Goal: Task Accomplishment & Management: Manage account settings

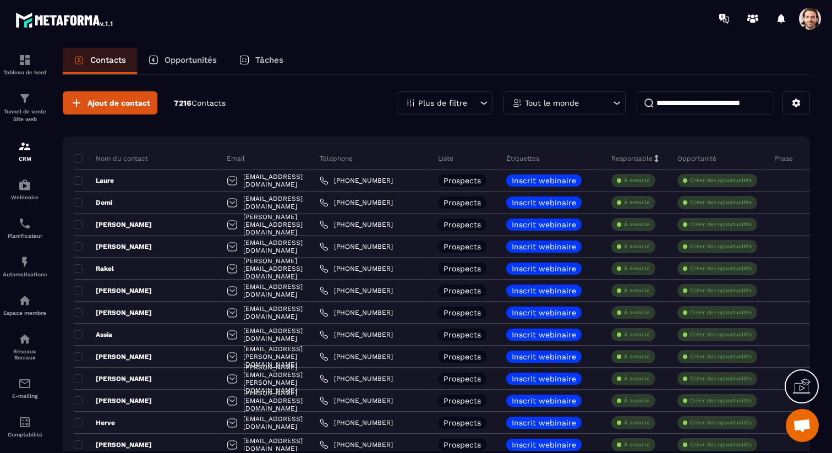
click at [701, 111] on input at bounding box center [706, 102] width 138 height 23
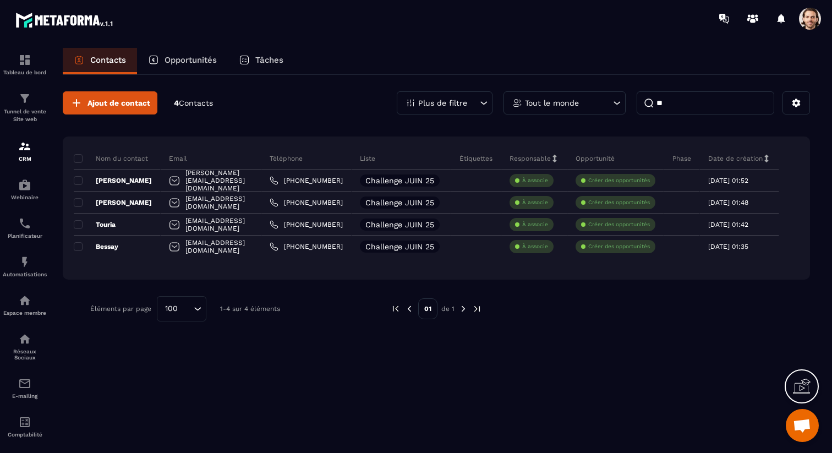
type input "*"
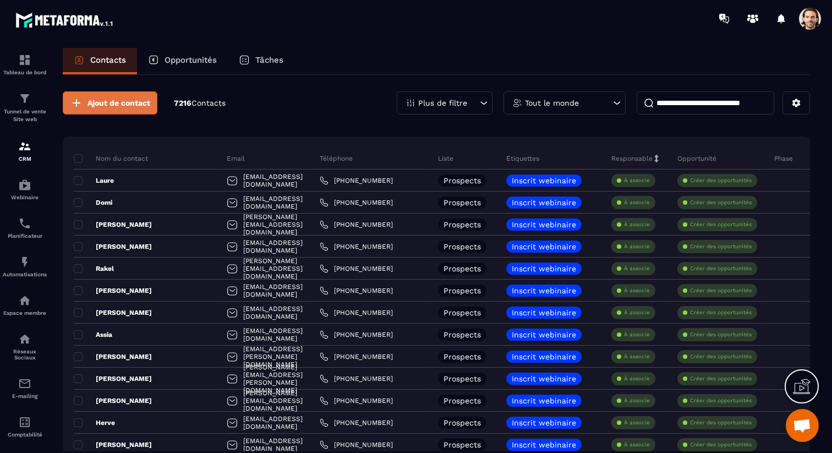
click at [138, 106] on span "Ajout de contact" at bounding box center [119, 102] width 63 height 11
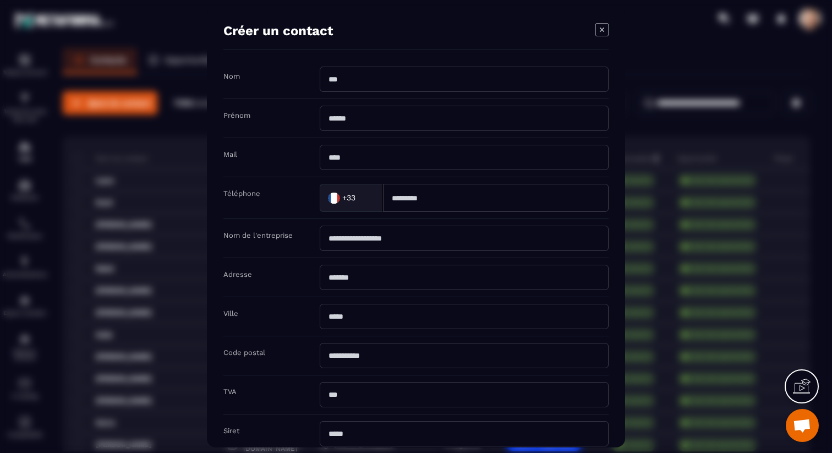
click at [381, 89] on input "Modal window" at bounding box center [464, 78] width 289 height 25
type input "***"
type input "**"
click at [378, 185] on div "+33 Loading..." at bounding box center [351, 197] width 63 height 28
click at [365, 151] on input "Modal window" at bounding box center [464, 156] width 289 height 25
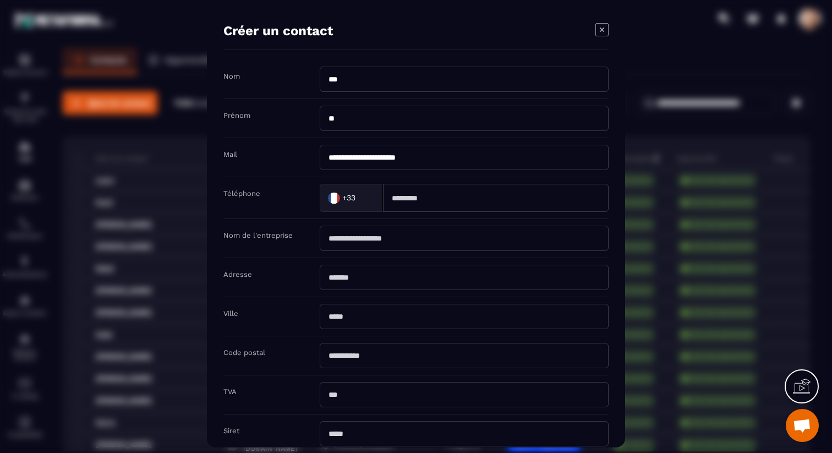
type input "**********"
click at [465, 179] on div "Téléphone +33 Loading..." at bounding box center [415, 198] width 385 height 42
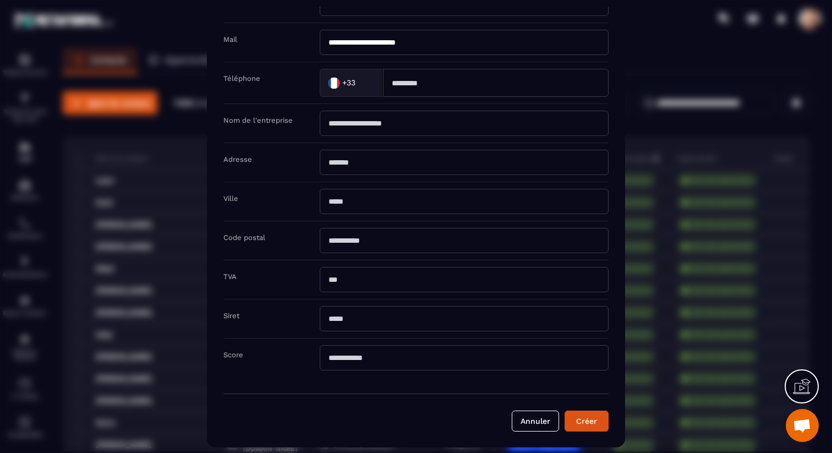
scroll to position [114, 0]
click at [604, 428] on button "Créer" at bounding box center [587, 421] width 44 height 21
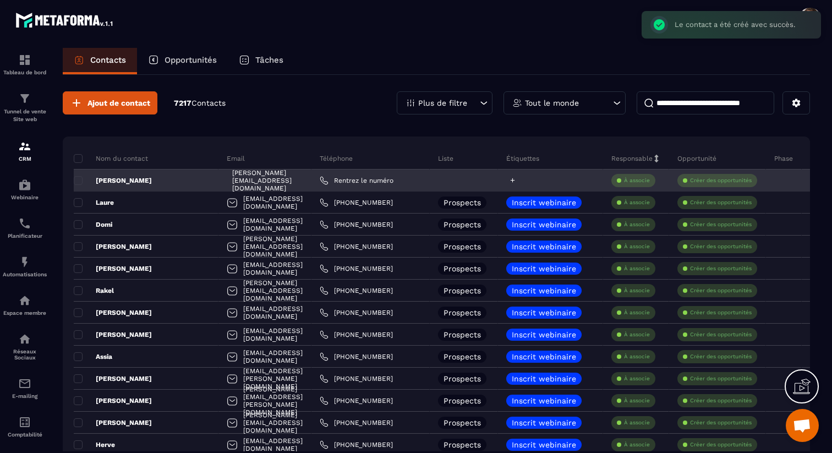
click at [511, 181] on icon at bounding box center [512, 180] width 7 height 7
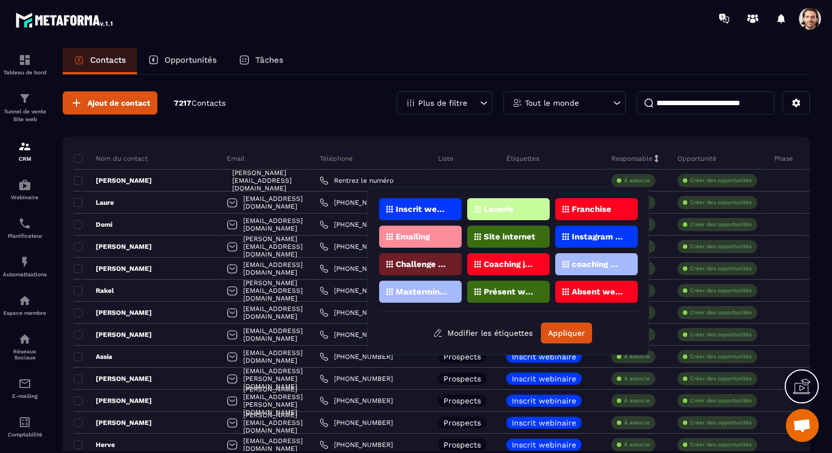
click at [508, 206] on p "Laverie" at bounding box center [499, 209] width 30 height 8
click at [562, 332] on button "Appliquer" at bounding box center [566, 332] width 51 height 21
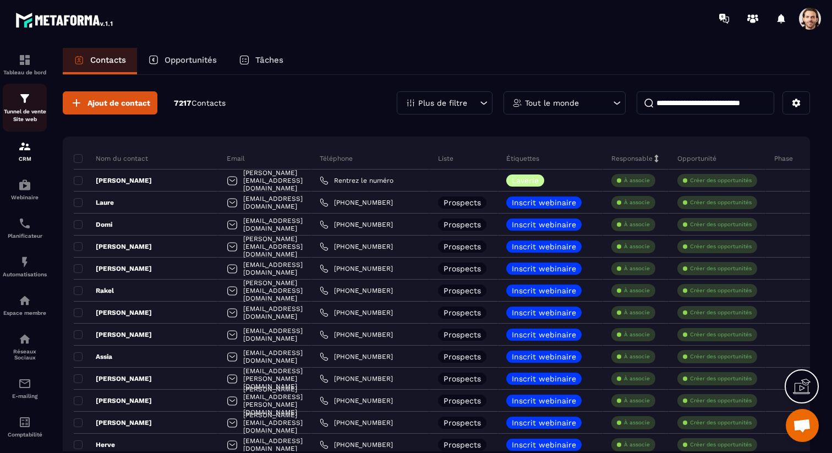
click at [21, 116] on p "Tunnel de vente Site web" at bounding box center [25, 115] width 44 height 15
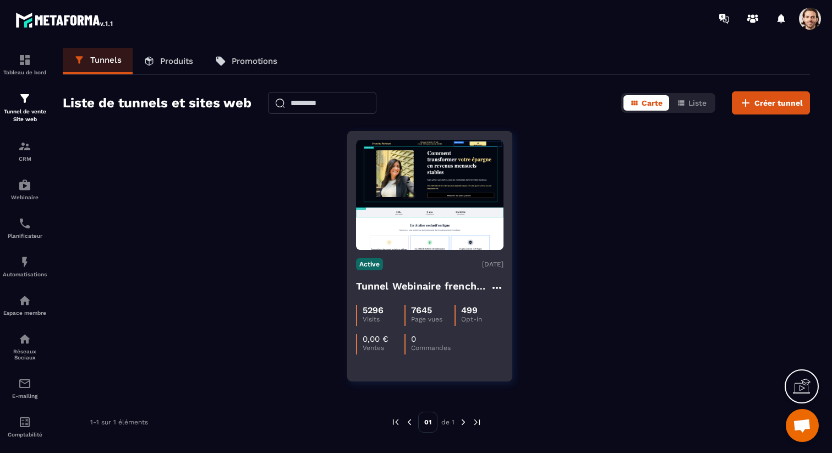
click at [440, 291] on h4 "Tunnel Webinaire frenchy partners" at bounding box center [423, 285] width 134 height 15
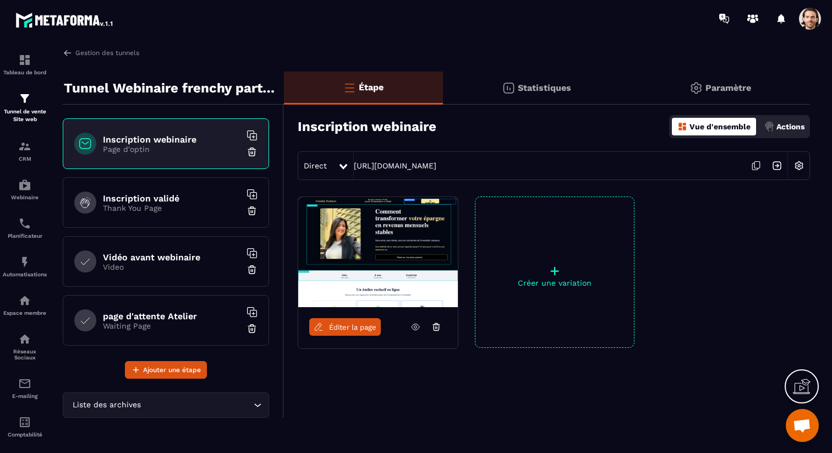
click at [537, 81] on div "Statistiques" at bounding box center [537, 88] width 188 height 33
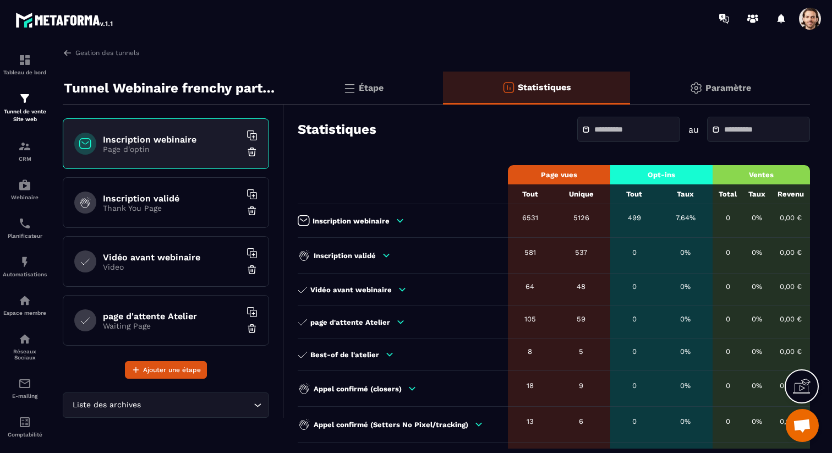
click at [582, 122] on div at bounding box center [628, 129] width 103 height 25
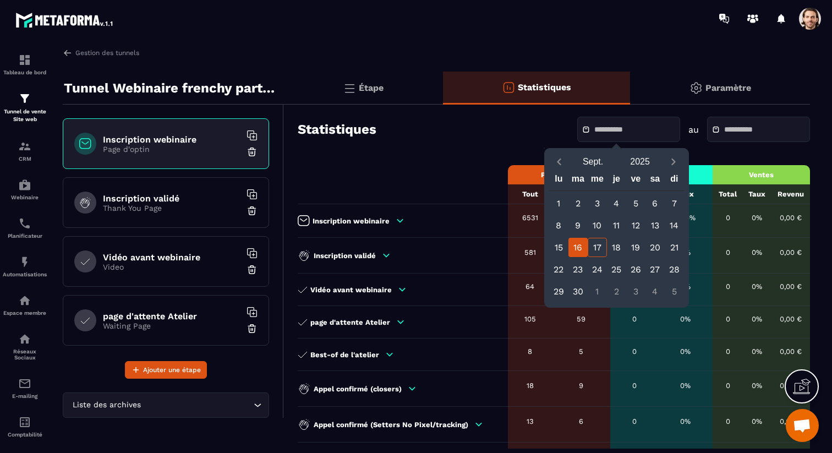
click at [581, 245] on div "16" at bounding box center [577, 247] width 19 height 19
type input "**********"
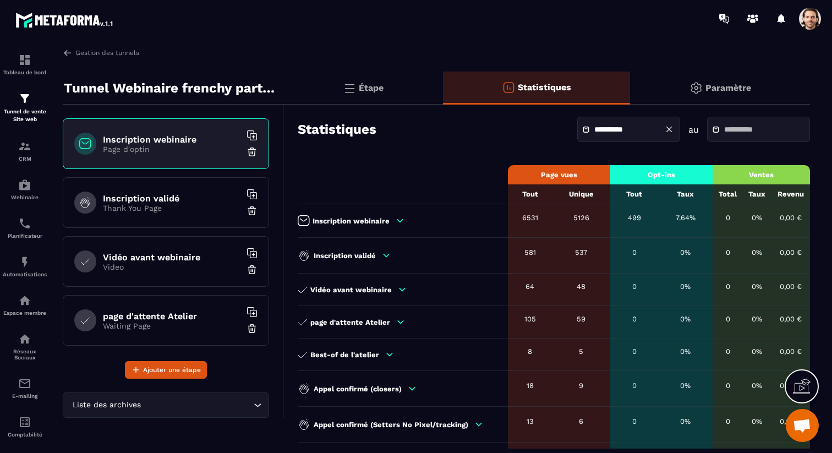
click at [726, 137] on div at bounding box center [758, 129] width 103 height 25
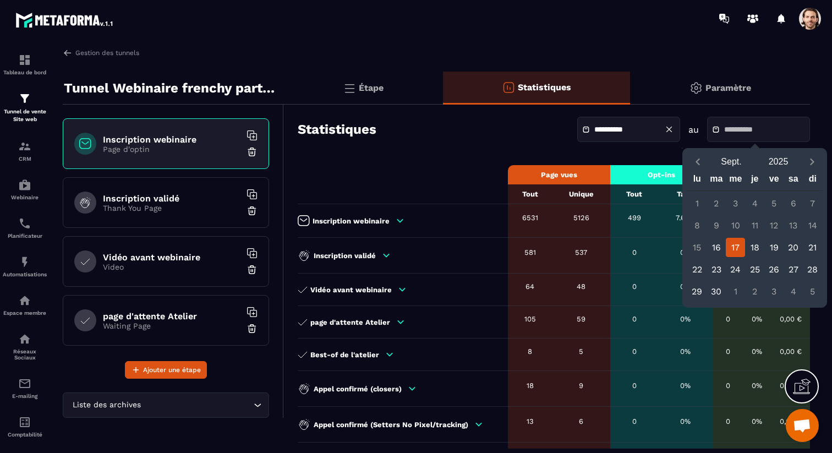
click at [742, 249] on div "17" at bounding box center [735, 247] width 19 height 19
type input "**********"
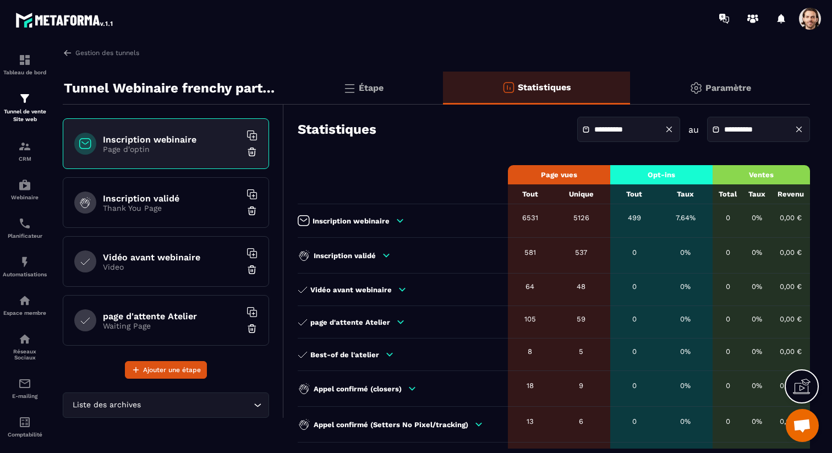
click at [400, 218] on icon at bounding box center [400, 221] width 10 height 10
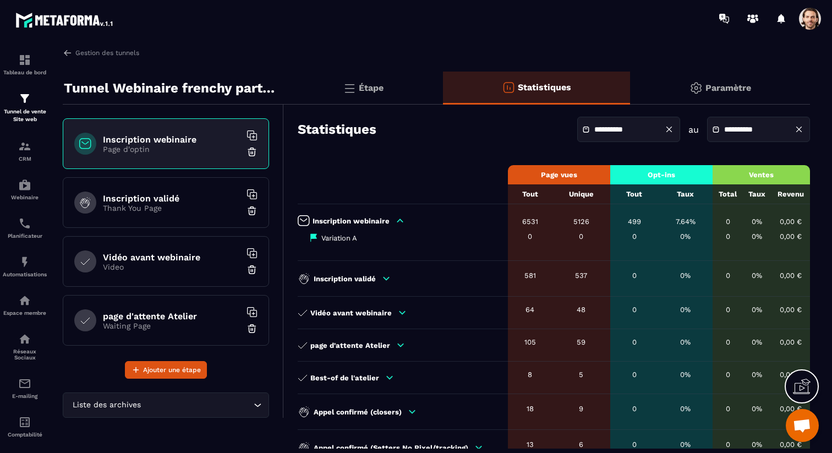
click at [399, 218] on icon at bounding box center [400, 221] width 10 height 10
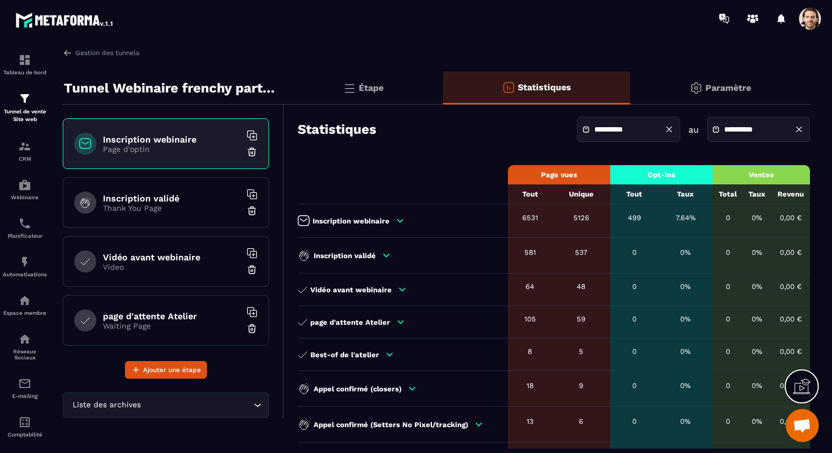
click at [399, 218] on icon at bounding box center [400, 221] width 10 height 10
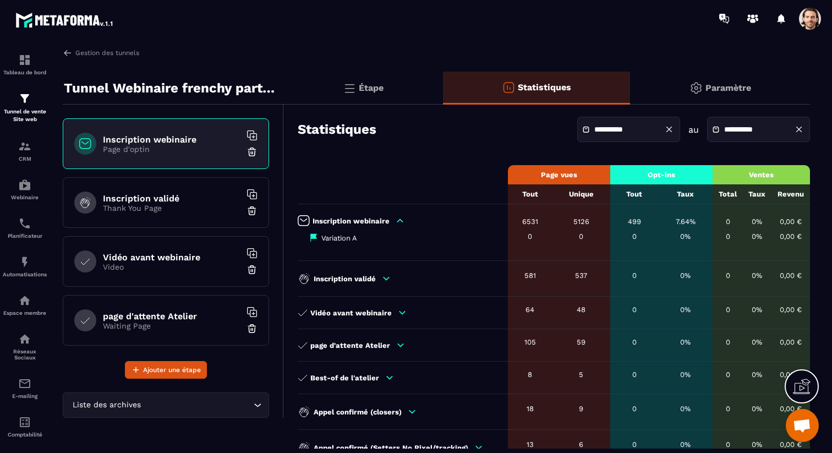
click at [399, 218] on icon at bounding box center [400, 221] width 10 height 10
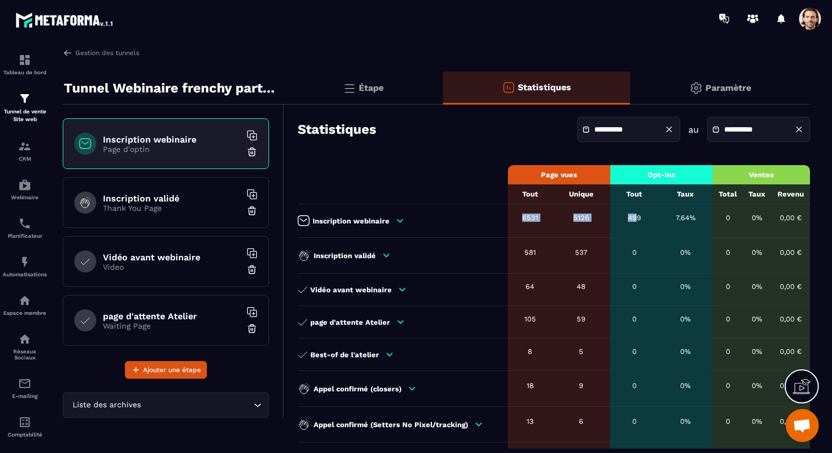
drag, startPoint x: 518, startPoint y: 217, endPoint x: 633, endPoint y: 216, distance: 114.5
click at [633, 216] on tr "Inscription webinaire 6531 5126 499 7.64% 0 0% 0,00 €" at bounding box center [554, 221] width 512 height 34
click at [400, 220] on icon at bounding box center [400, 220] width 6 height 3
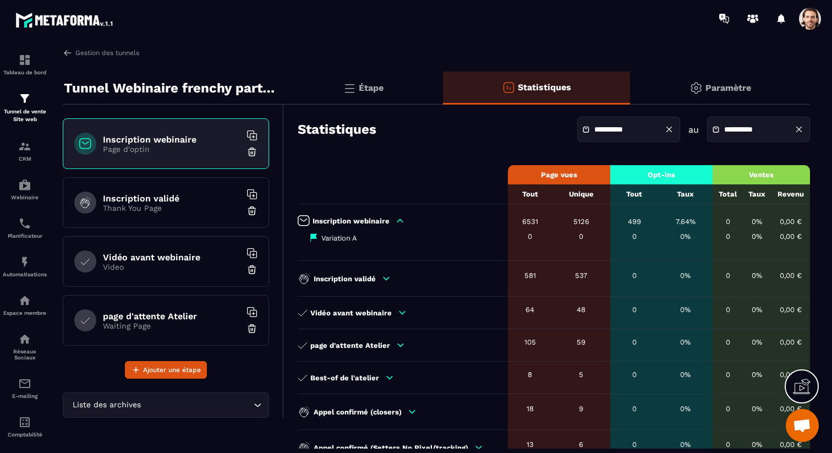
click at [401, 221] on icon at bounding box center [400, 221] width 10 height 10
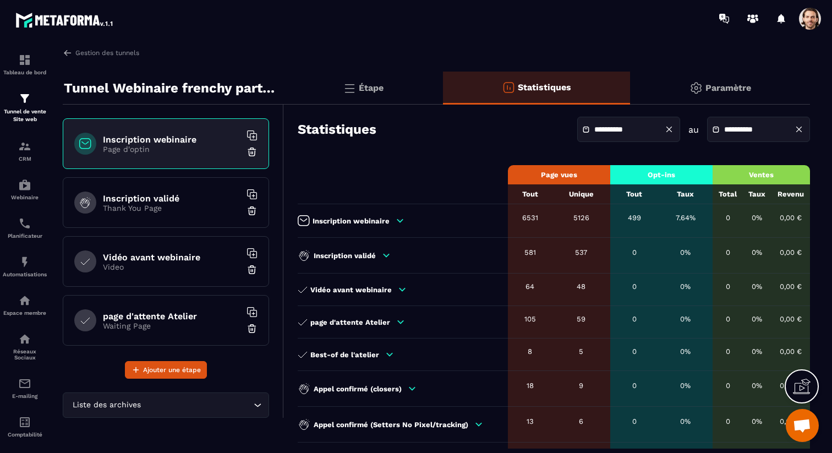
click at [401, 221] on icon at bounding box center [400, 221] width 10 height 10
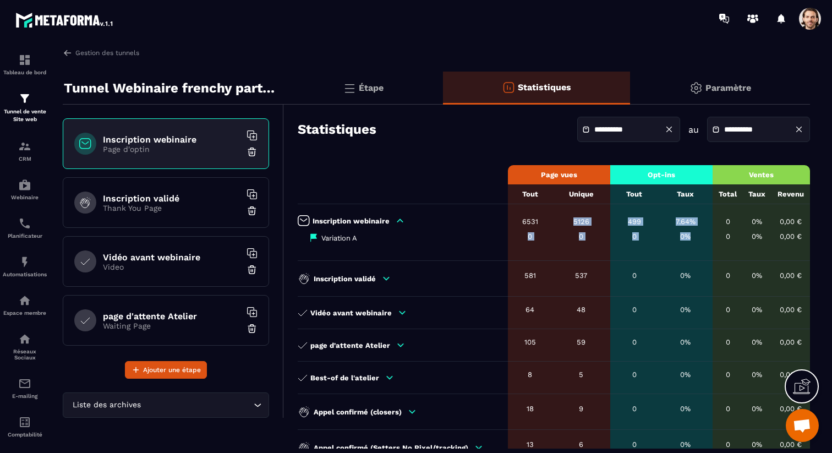
drag, startPoint x: 522, startPoint y: 236, endPoint x: 665, endPoint y: 250, distance: 144.3
click at [665, 250] on tr "Inscription webinaire Variation A 6531 0 5126 0 499 0 7.64% 0% 0 0 0% 0% 0,00 €…" at bounding box center [554, 232] width 512 height 57
click at [641, 249] on td "499 0" at bounding box center [634, 232] width 48 height 57
click at [388, 273] on div "Inscription validé" at bounding box center [400, 278] width 205 height 13
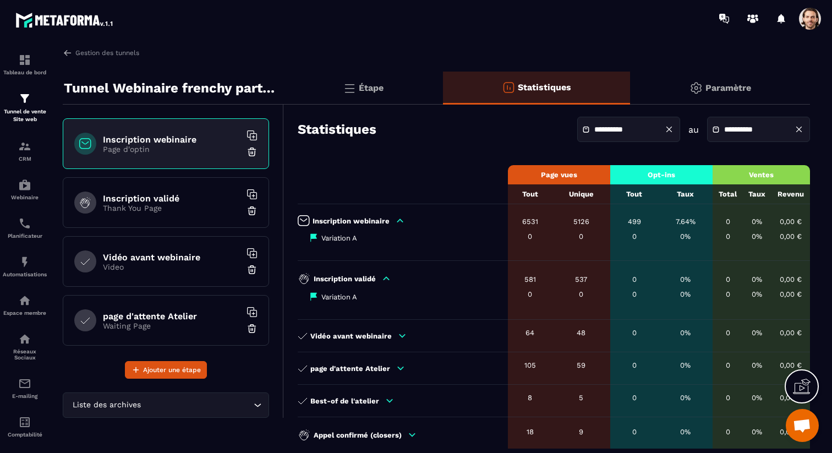
click at [385, 278] on icon at bounding box center [387, 278] width 6 height 3
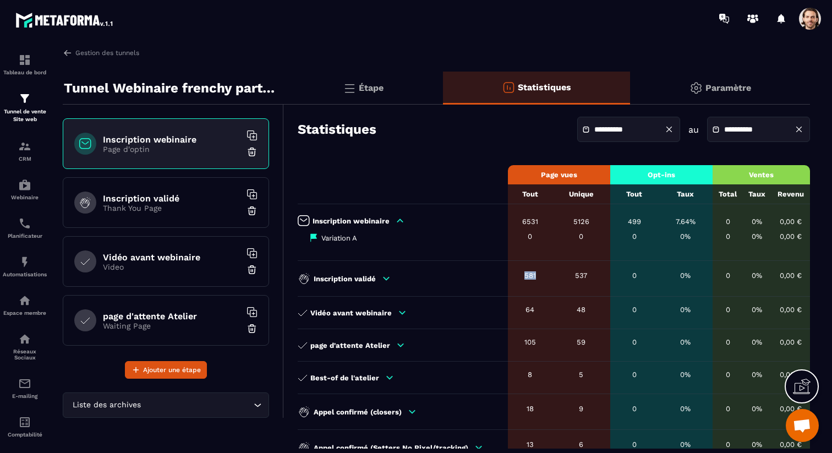
click at [385, 278] on icon at bounding box center [387, 278] width 6 height 3
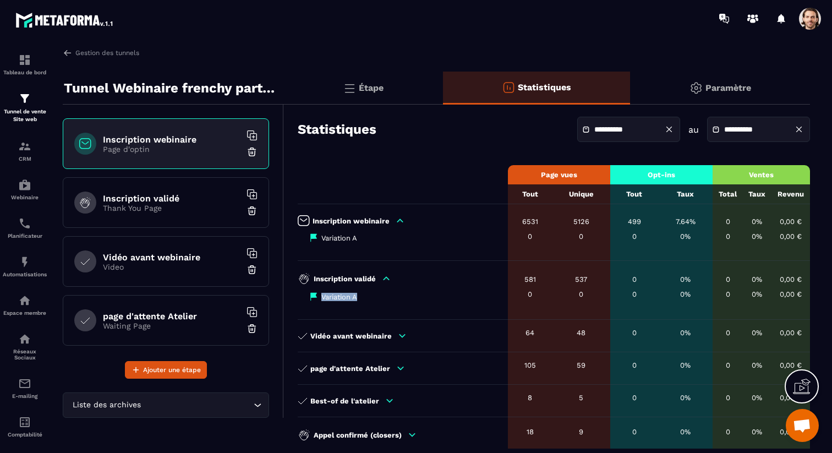
drag, startPoint x: 304, startPoint y: 295, endPoint x: 393, endPoint y: 295, distance: 89.7
click at [393, 295] on td "Inscription validé Variation A" at bounding box center [403, 290] width 210 height 59
click at [386, 279] on icon at bounding box center [387, 278] width 6 height 3
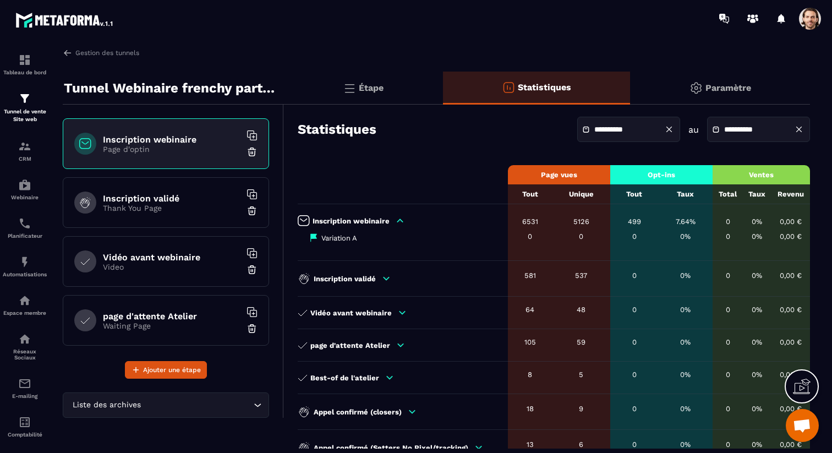
click at [390, 278] on icon at bounding box center [386, 279] width 10 height 10
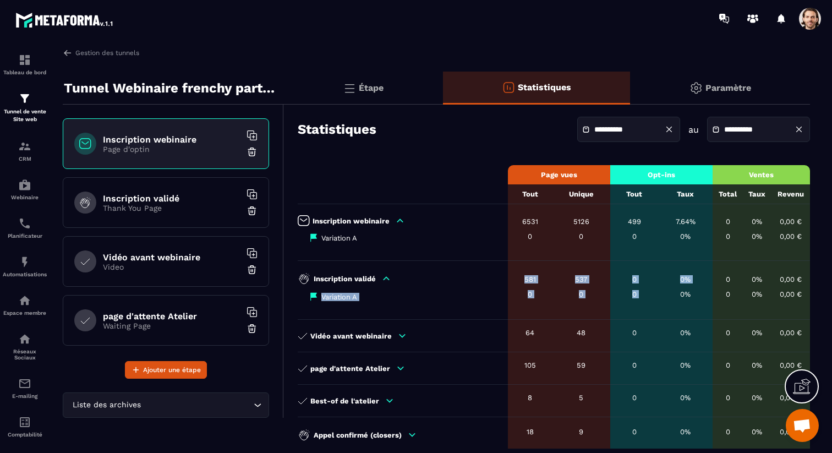
drag, startPoint x: 313, startPoint y: 300, endPoint x: 689, endPoint y: 271, distance: 377.0
click at [674, 284] on tr "Inscription validé Variation A 581 0 537 0 0 0 0% 0% 0 0 0% 0% 0,00 € 0,00 €" at bounding box center [554, 290] width 512 height 59
click at [642, 296] on div "0" at bounding box center [634, 294] width 37 height 8
click at [383, 278] on icon at bounding box center [386, 279] width 10 height 10
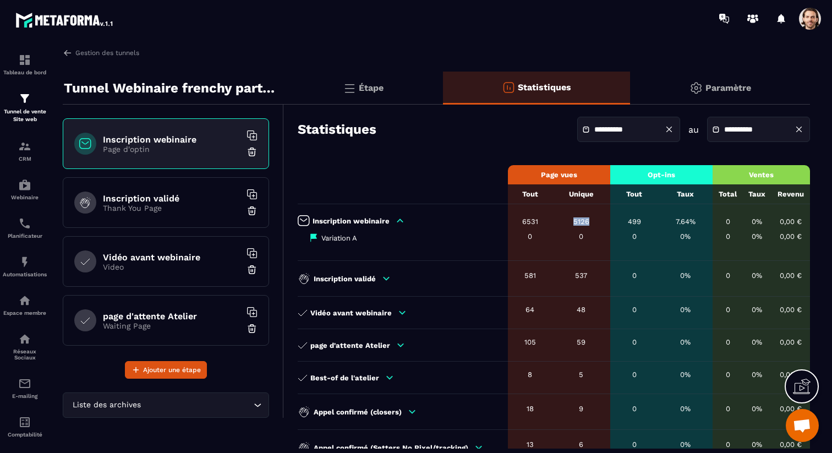
drag, startPoint x: 571, startPoint y: 222, endPoint x: 605, endPoint y: 223, distance: 34.1
click at [605, 223] on td "5126 0" at bounding box center [581, 232] width 58 height 57
click at [24, 252] on link "Automatisations" at bounding box center [25, 266] width 44 height 39
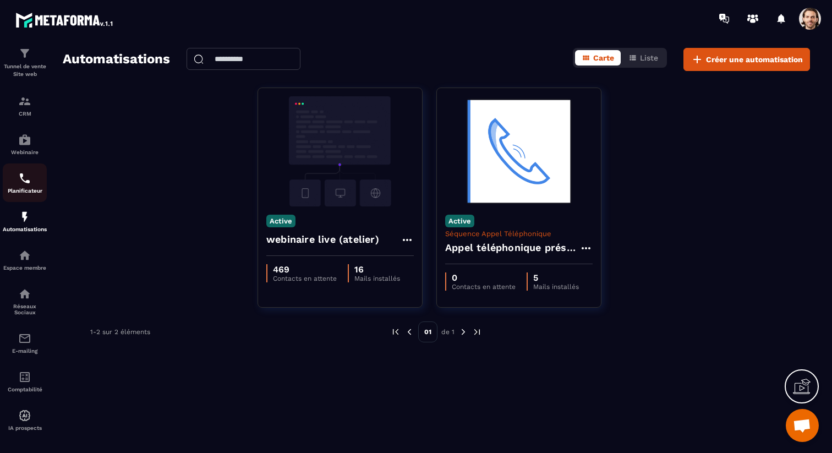
scroll to position [56, 0]
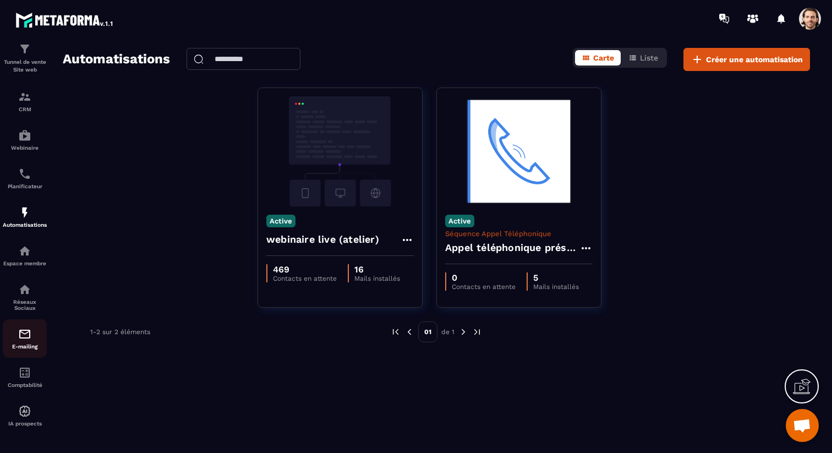
click at [25, 328] on img at bounding box center [24, 333] width 13 height 13
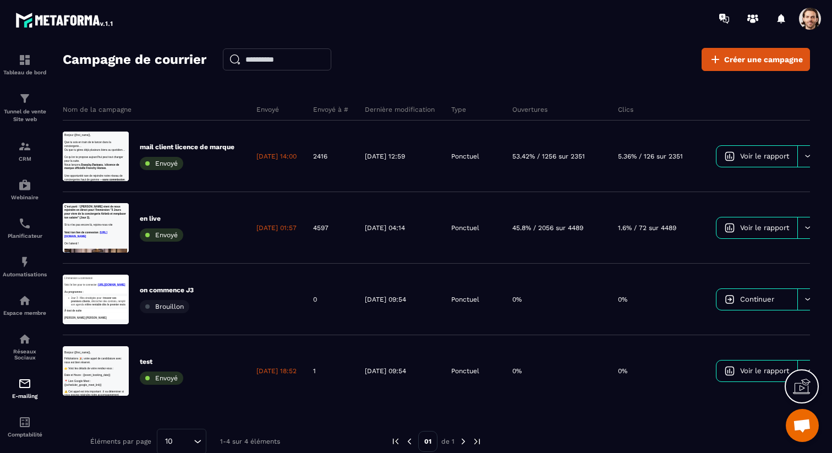
click at [808, 25] on span at bounding box center [810, 19] width 22 height 22
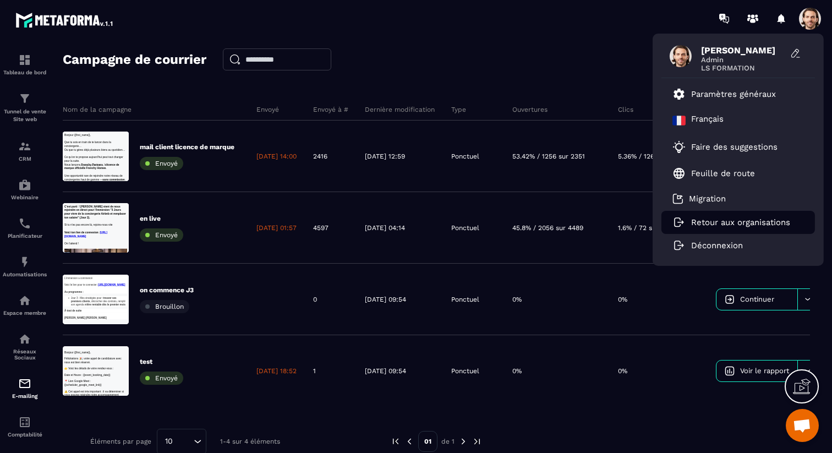
click at [701, 221] on p "Retour aux organisations" at bounding box center [740, 222] width 99 height 10
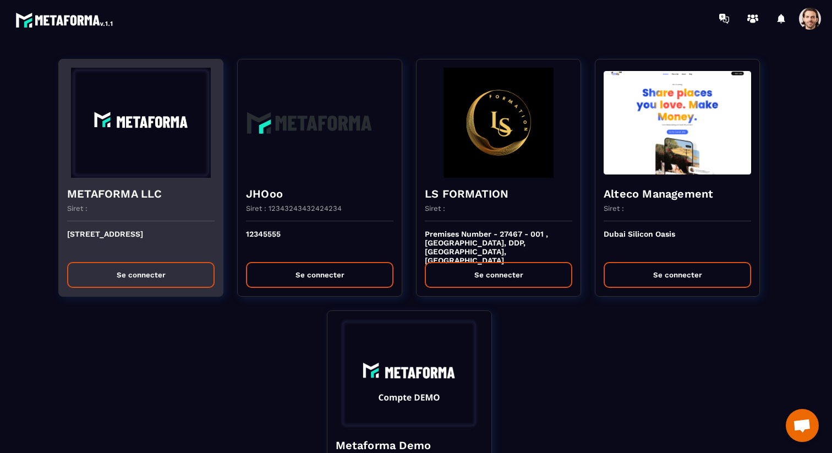
click at [160, 157] on img at bounding box center [140, 123] width 147 height 110
